Goal: Navigation & Orientation: Find specific page/section

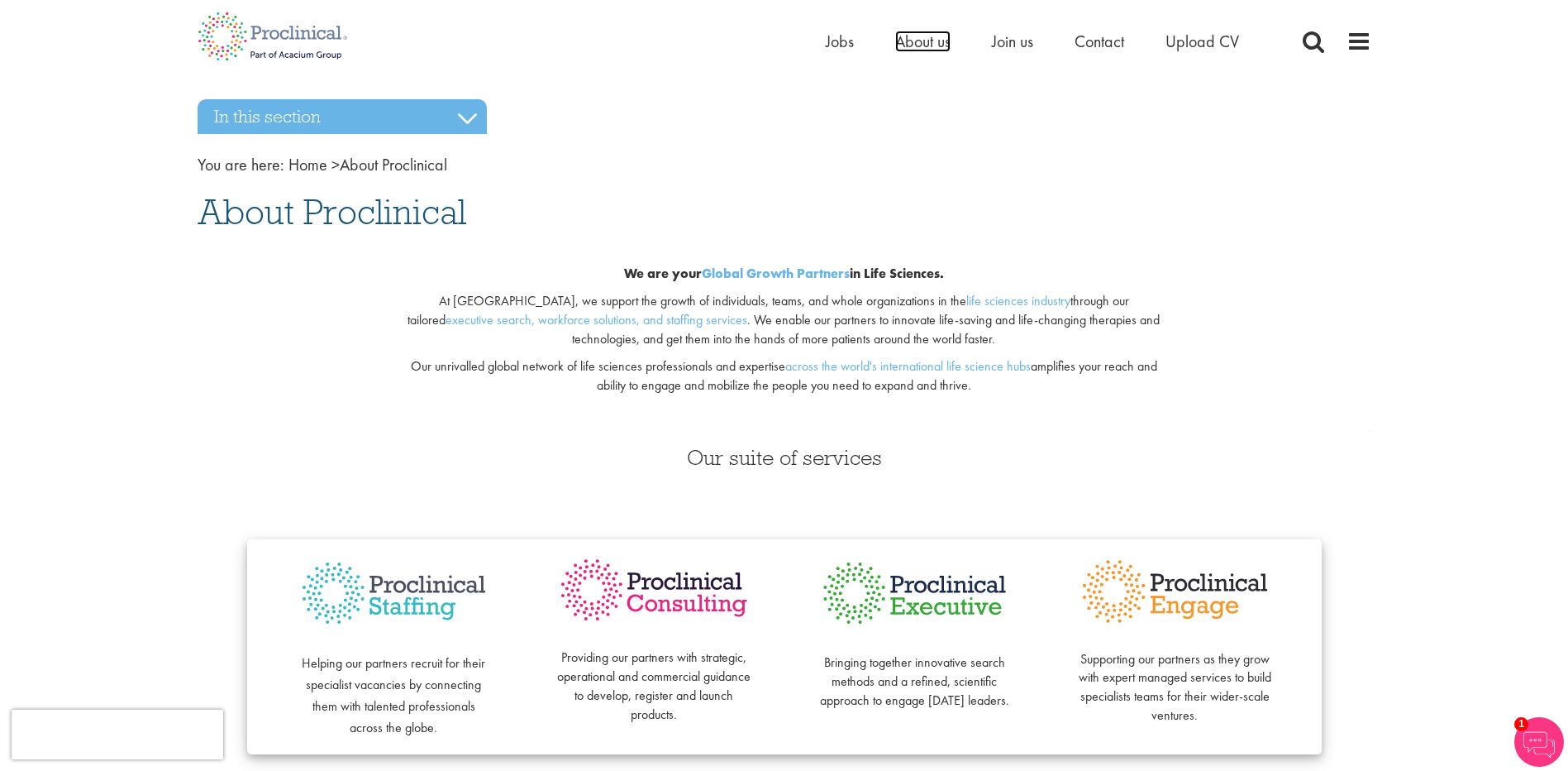
click at [934, 42] on span "About us" at bounding box center [922, 41] width 56 height 21
click at [1004, 44] on span "Join us" at bounding box center [1012, 41] width 41 height 21
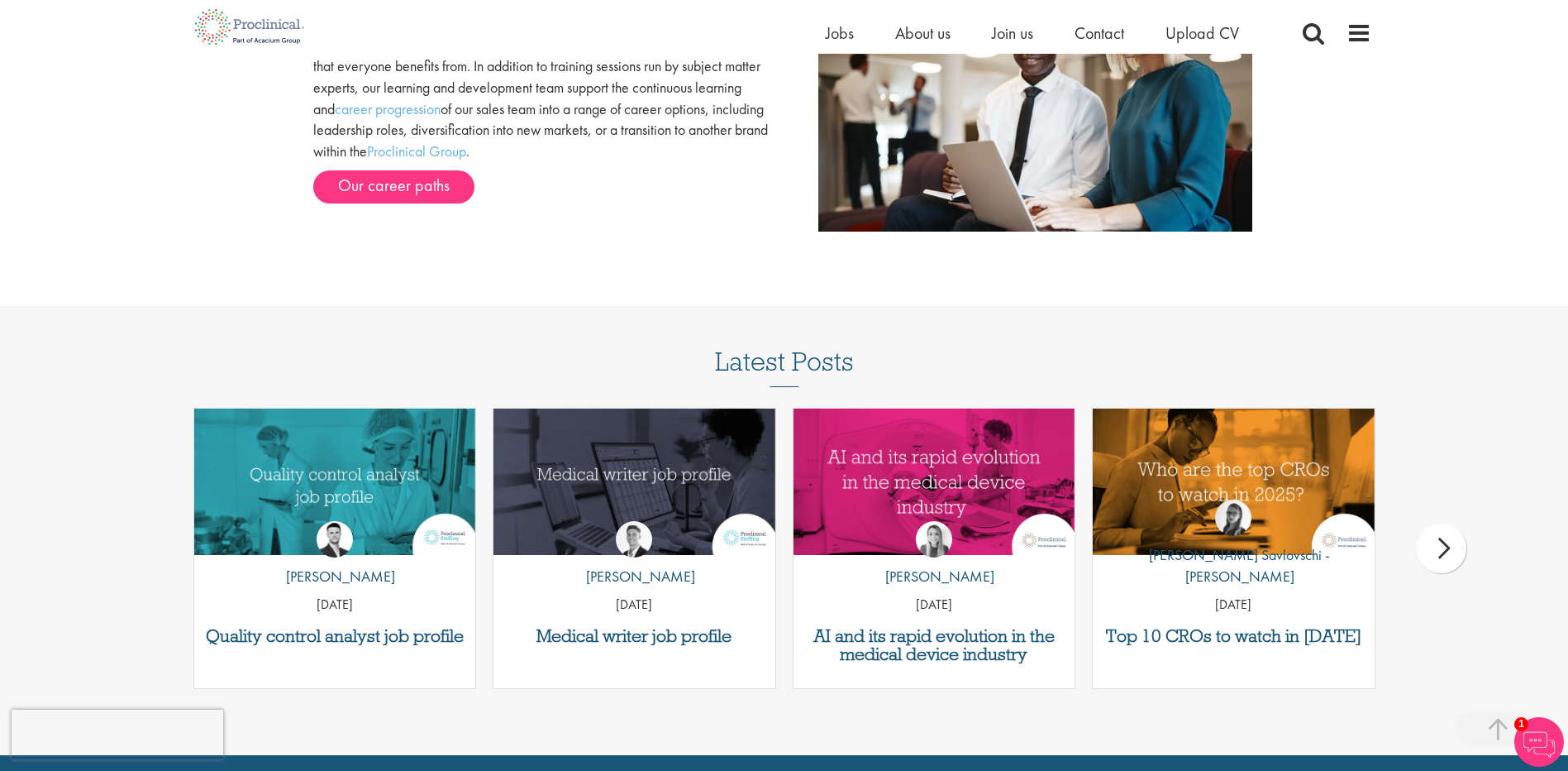
scroll to position [1323, 0]
